Goal: Book appointment/travel/reservation

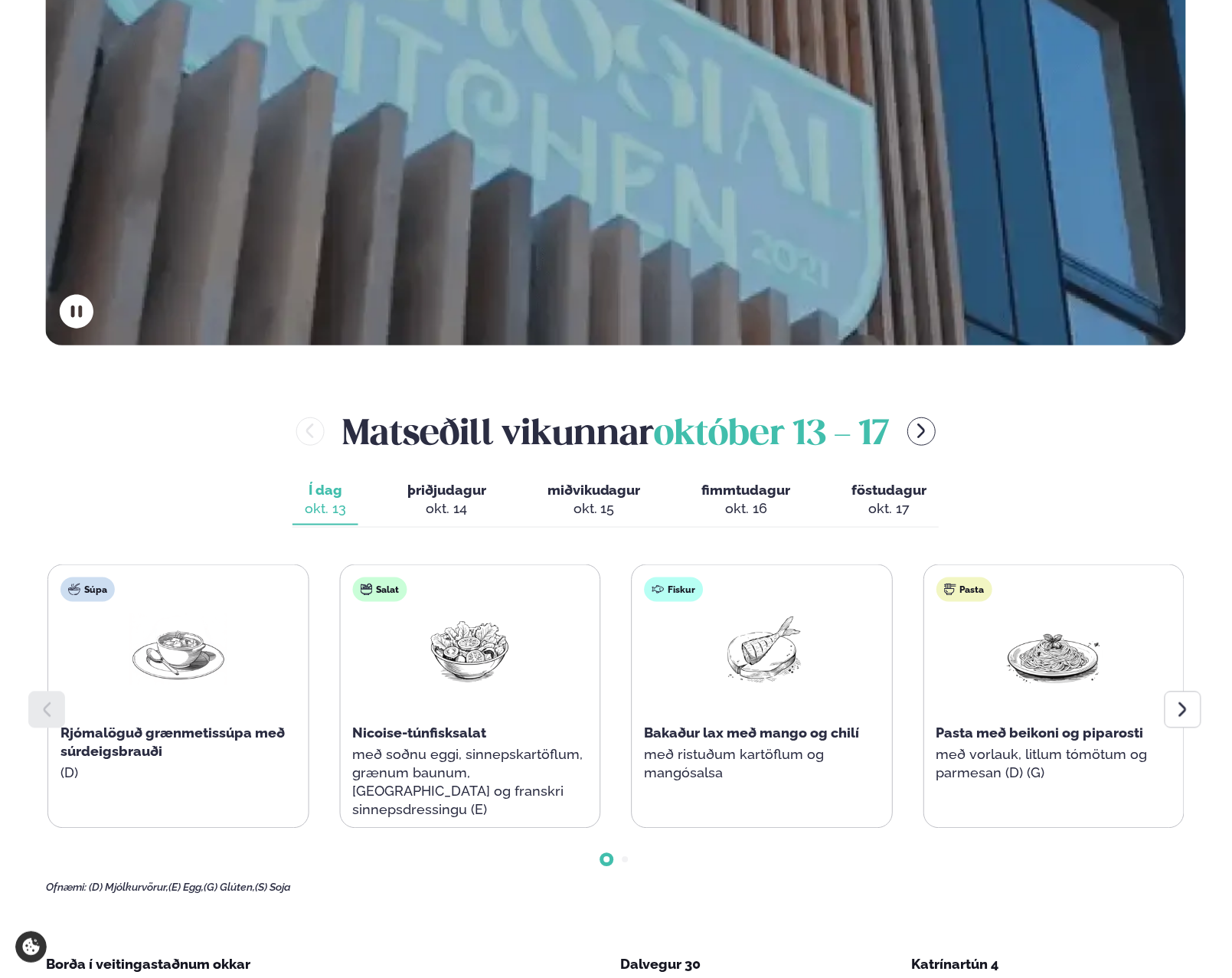
scroll to position [536, 0]
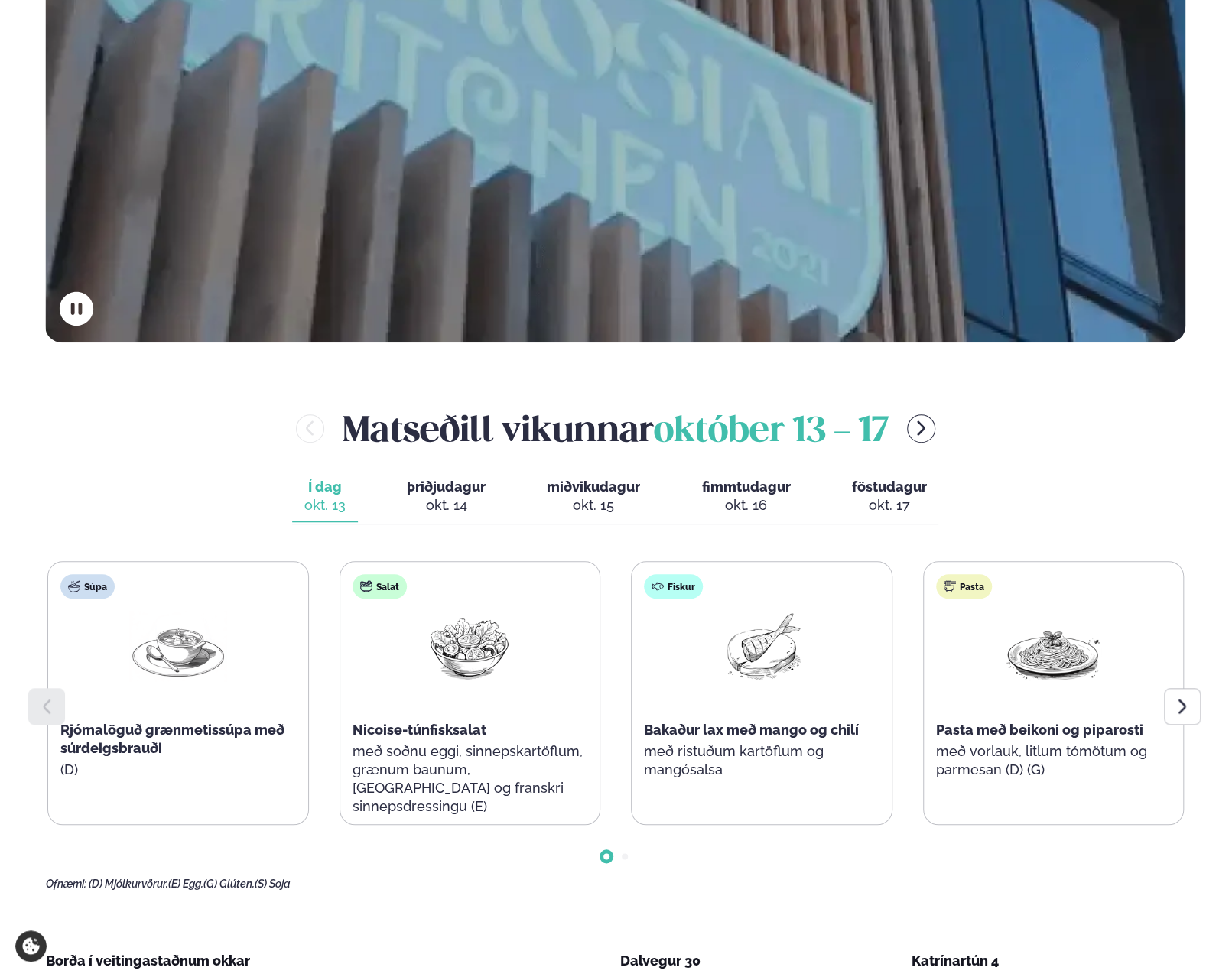
click at [1189, 706] on icon at bounding box center [1181, 706] width 18 height 18
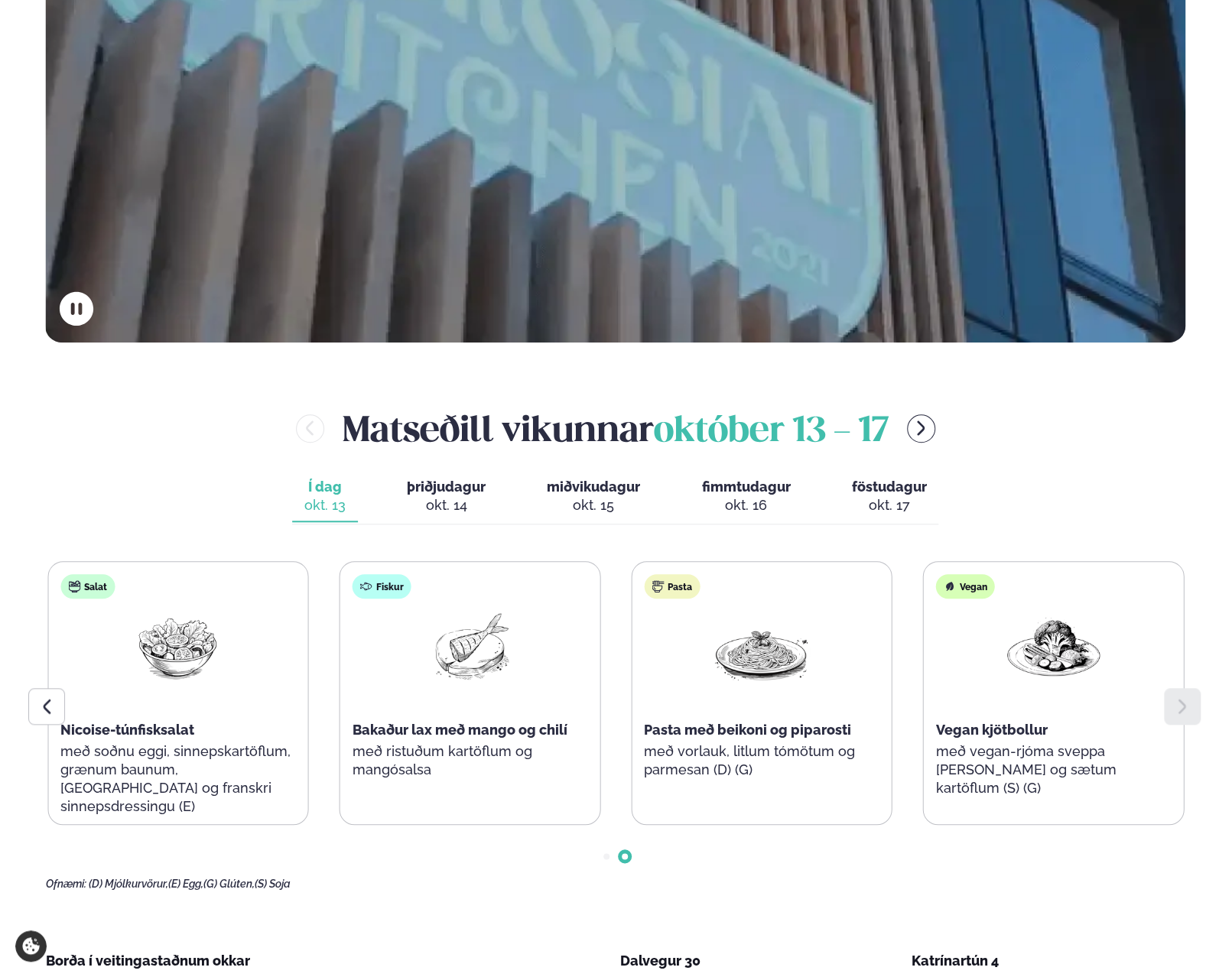
click at [459, 492] on span "þriðjudagur" at bounding box center [446, 487] width 79 height 16
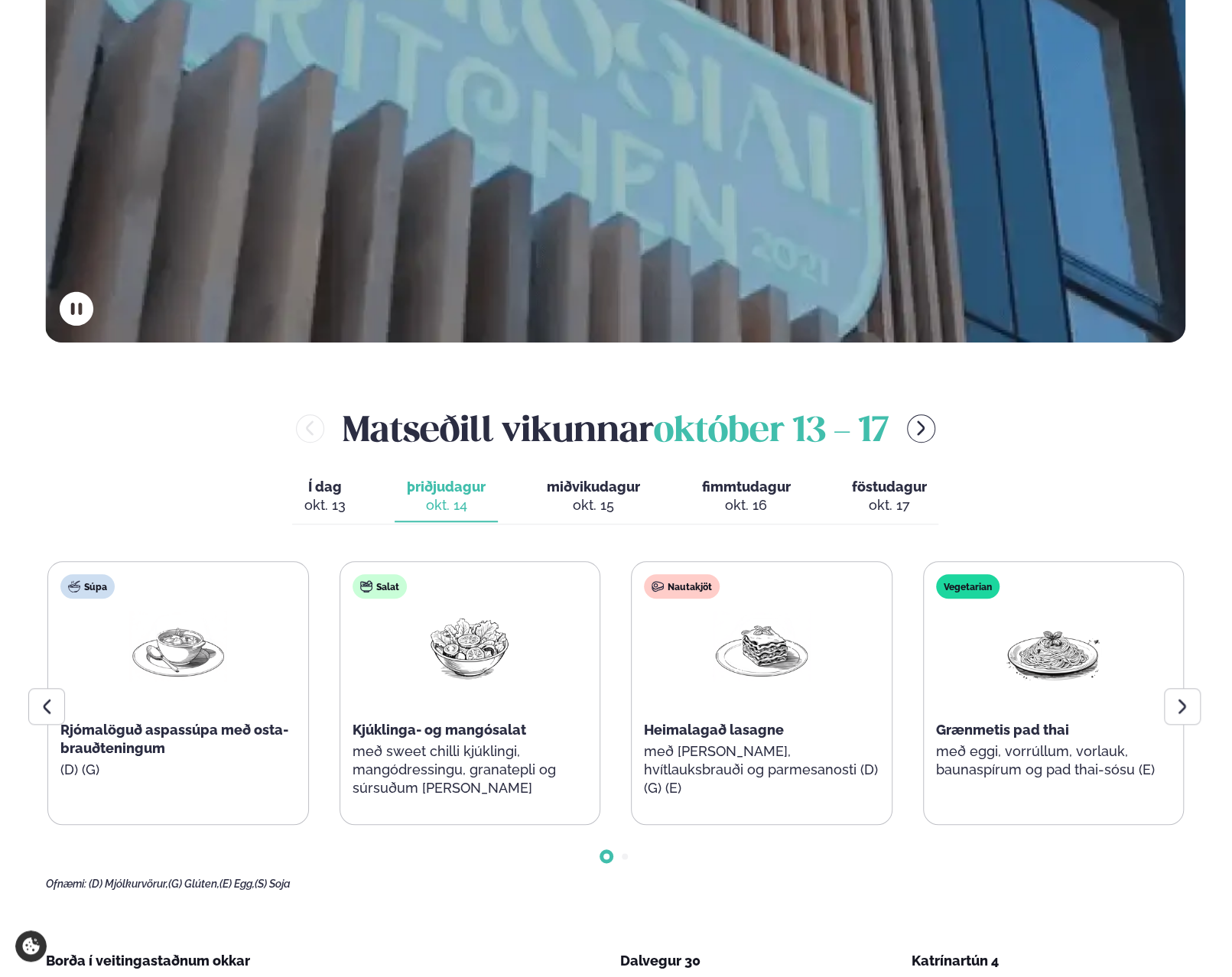
click at [595, 496] on div "okt. 15" at bounding box center [593, 505] width 94 height 18
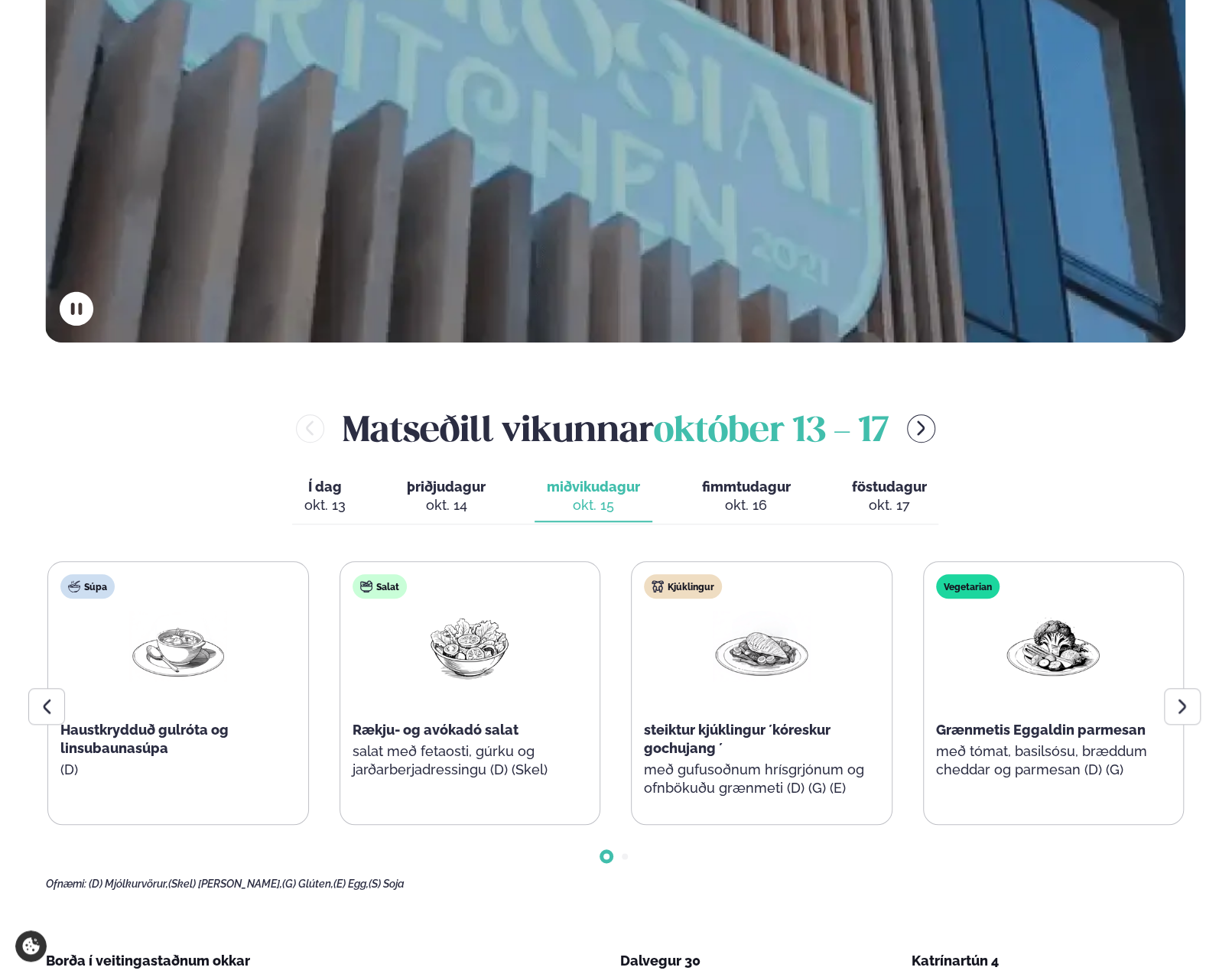
click at [1194, 705] on div at bounding box center [1181, 705] width 37 height 37
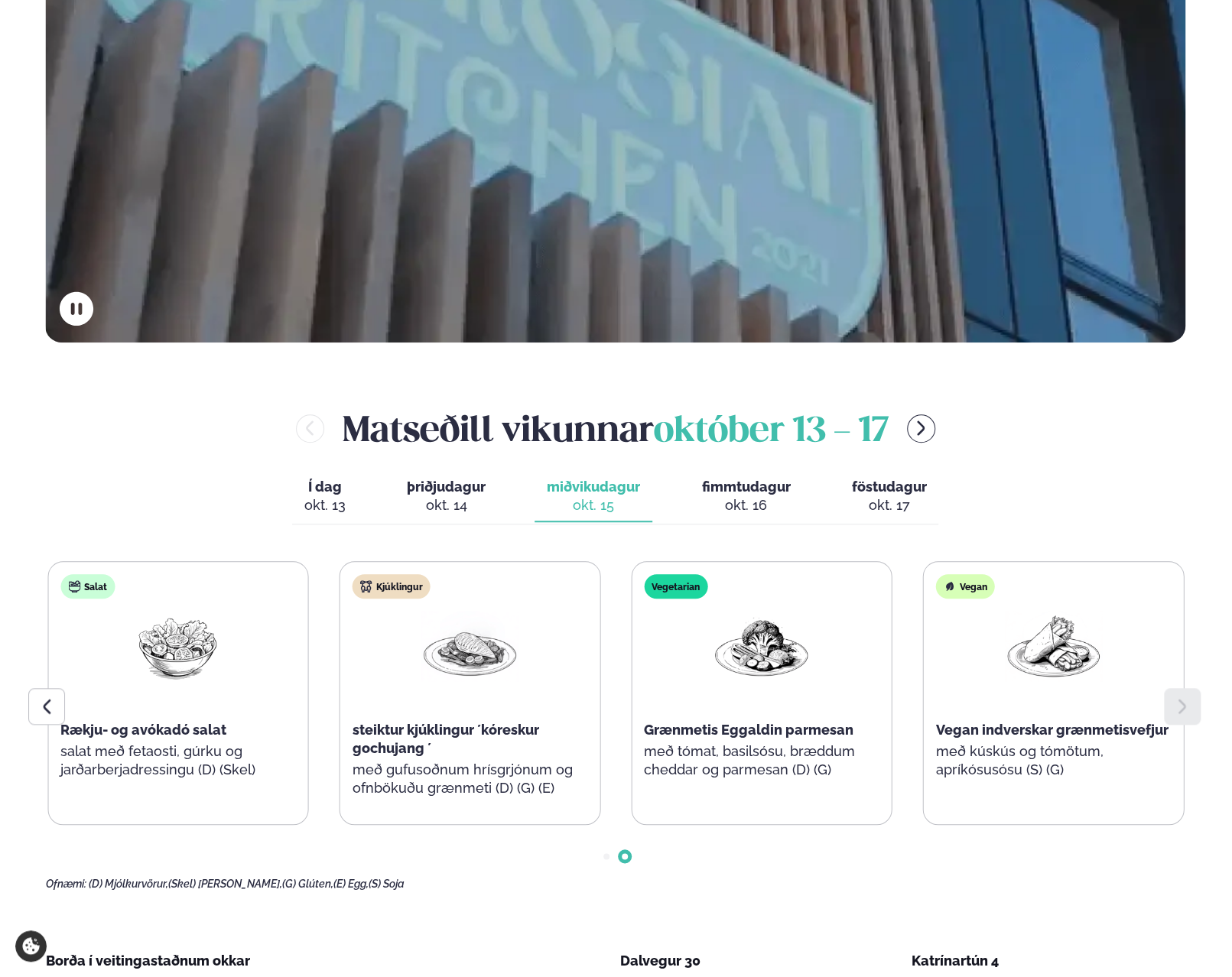
click at [52, 714] on icon at bounding box center [47, 706] width 18 height 18
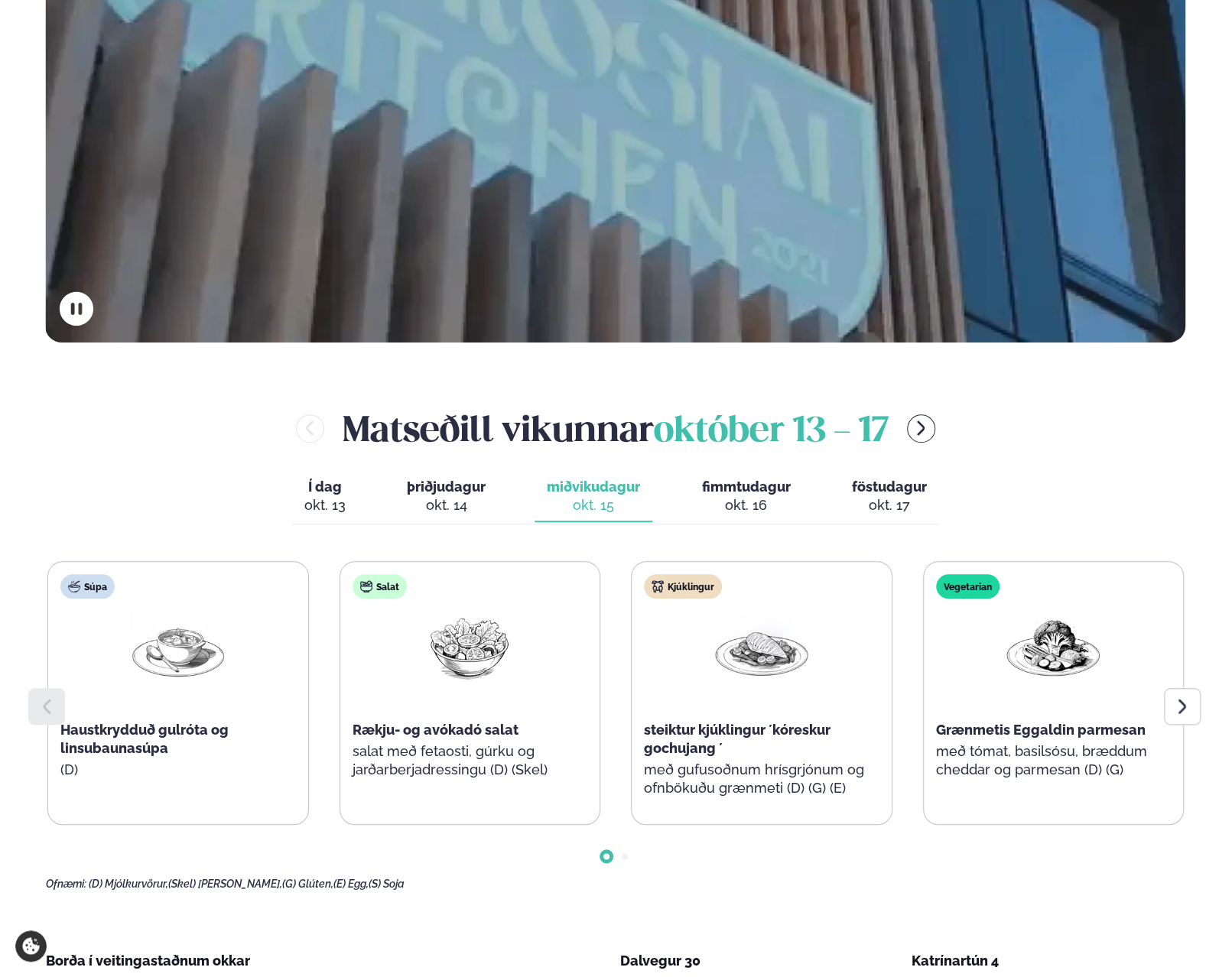
click at [769, 490] on span "fimmtudagur" at bounding box center [744, 487] width 89 height 16
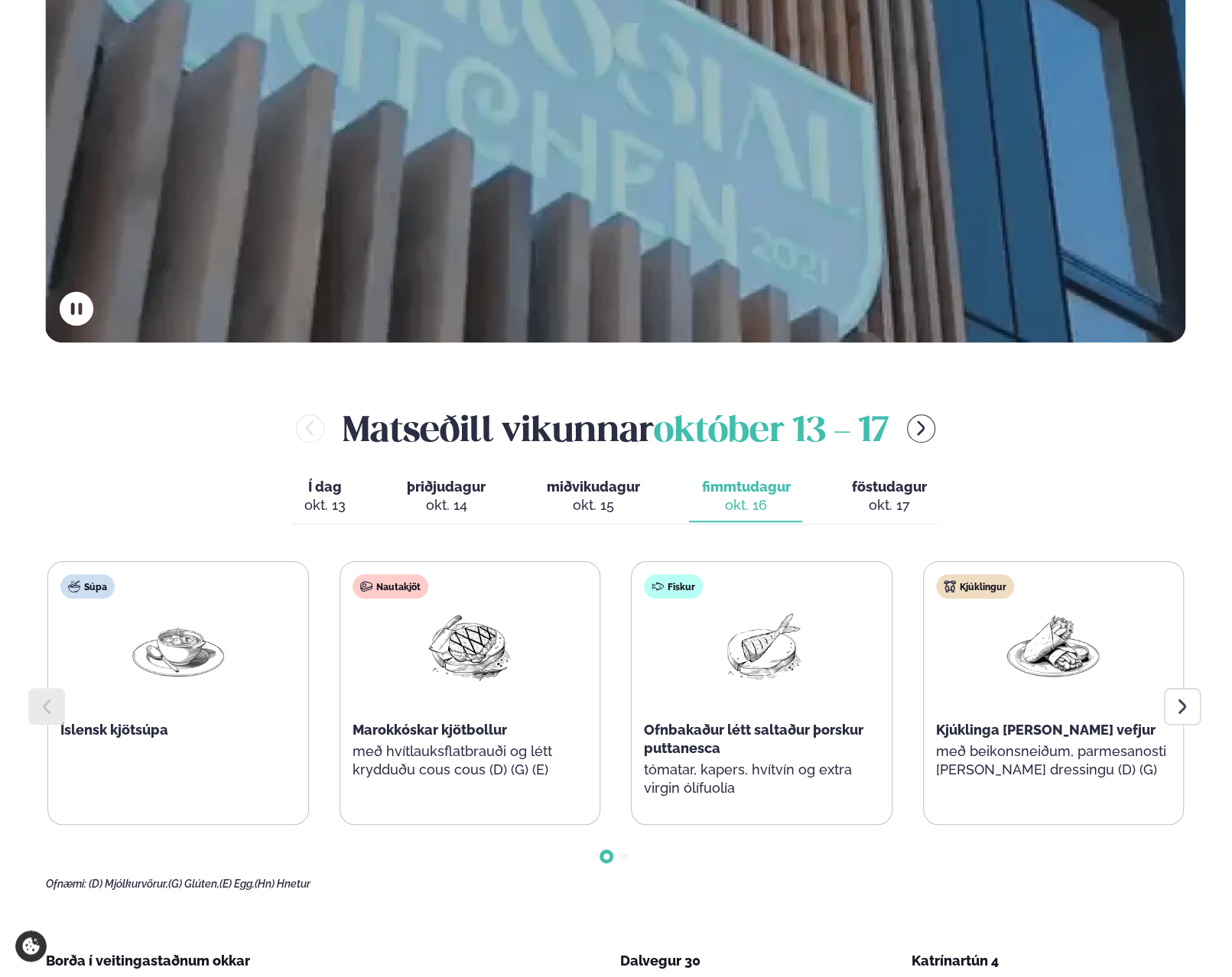
click at [1168, 701] on div at bounding box center [1181, 705] width 37 height 37
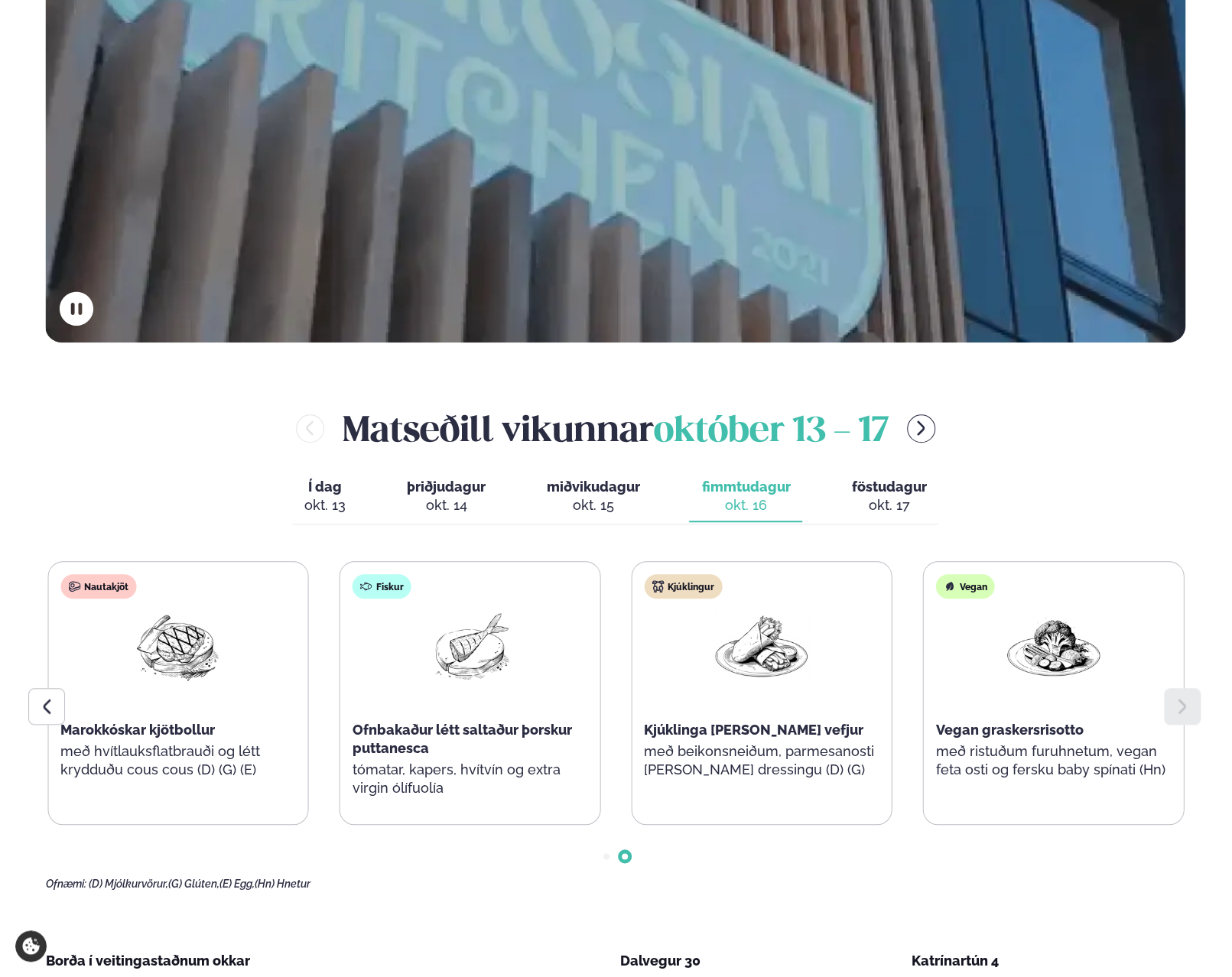
click at [884, 492] on span "föstudagur" at bounding box center [888, 487] width 75 height 16
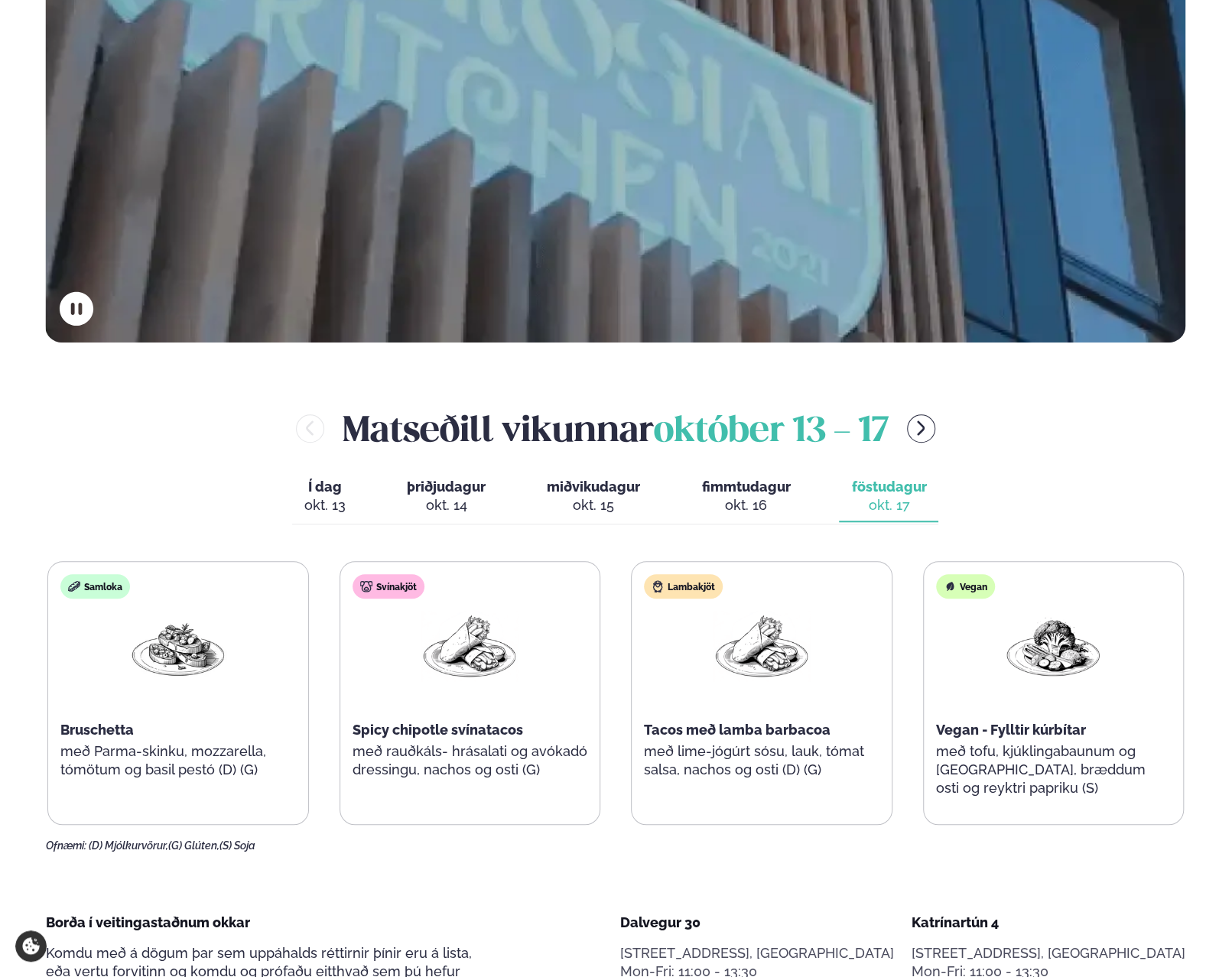
click at [335, 484] on span "Í dag" at bounding box center [324, 487] width 41 height 18
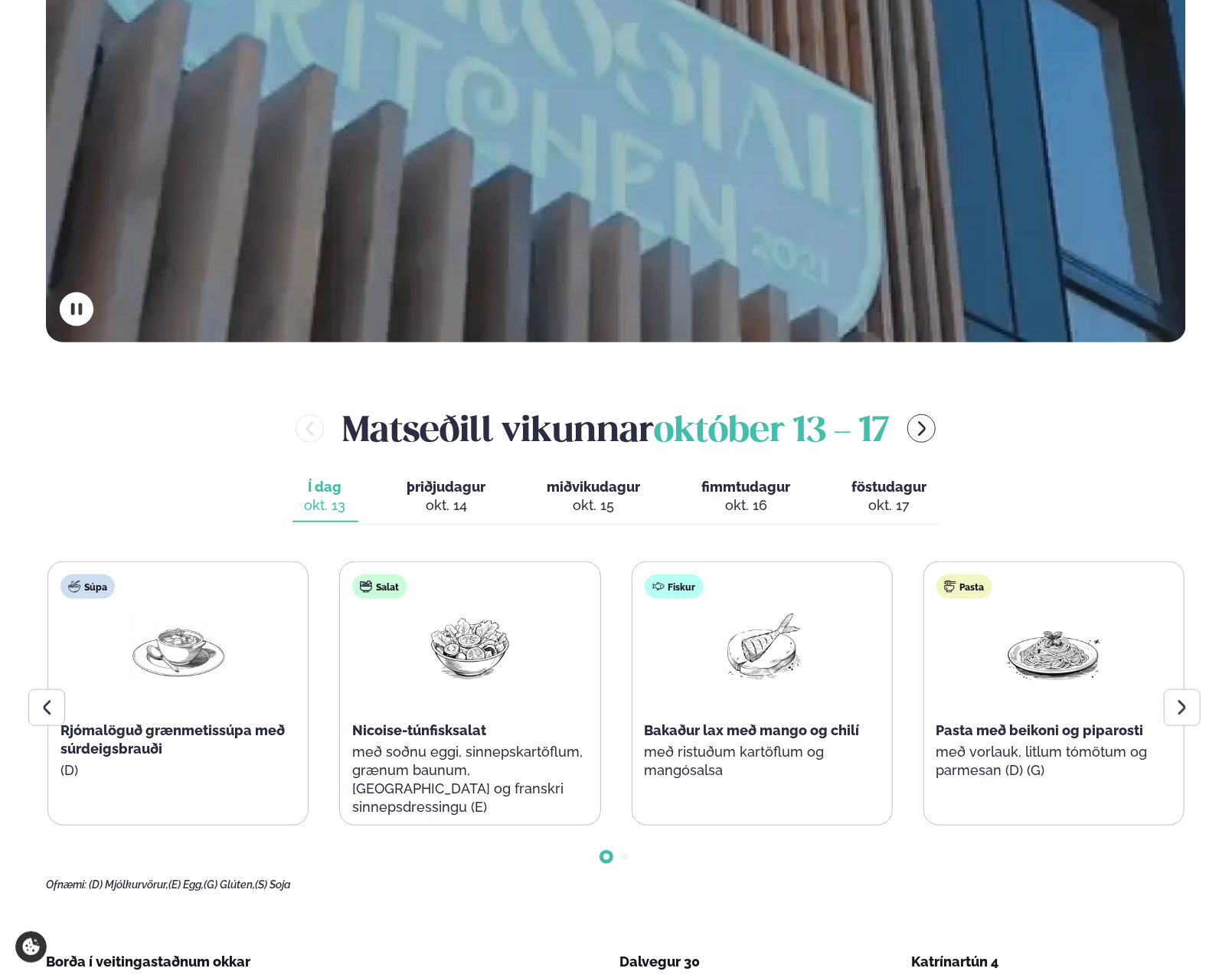
click at [1179, 712] on icon at bounding box center [1182, 708] width 18 height 18
